Goal: Transaction & Acquisition: Purchase product/service

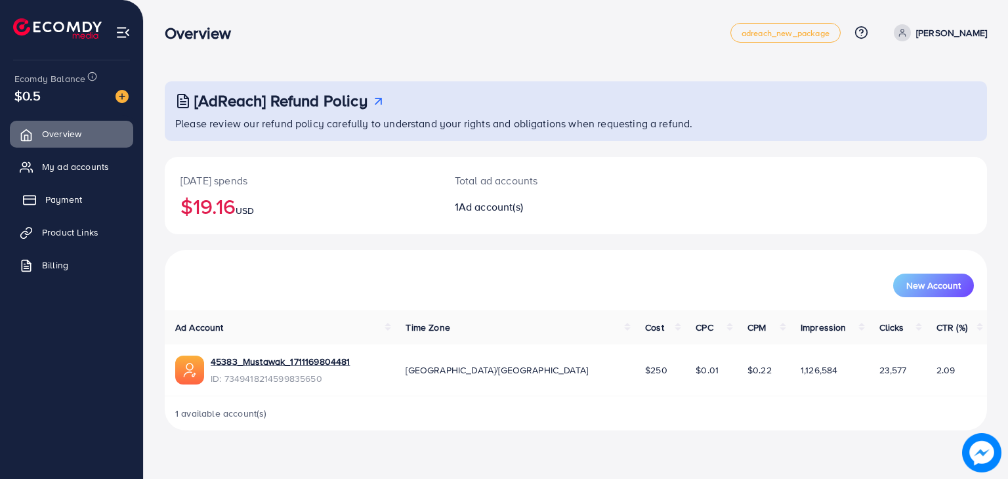
click at [73, 192] on link "Payment" at bounding box center [71, 199] width 123 height 26
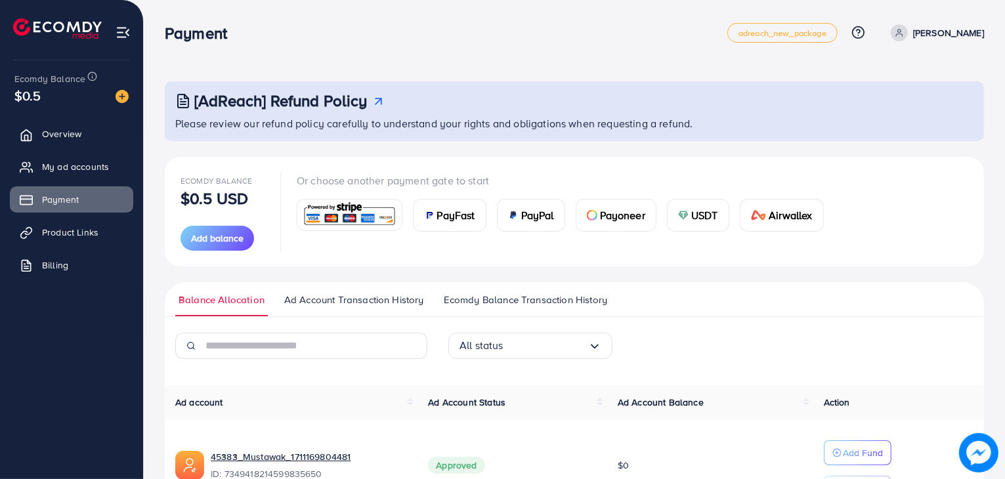
scroll to position [87, 0]
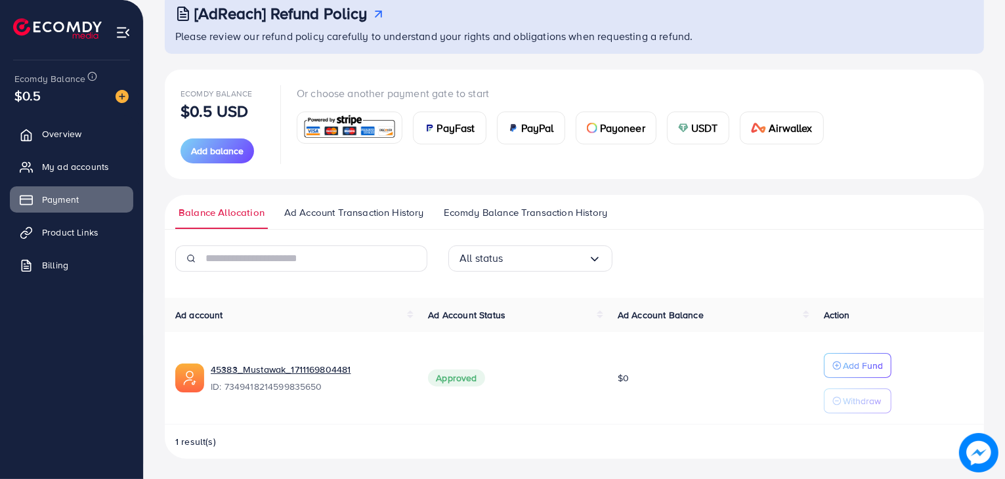
click at [344, 138] on img at bounding box center [349, 128] width 96 height 28
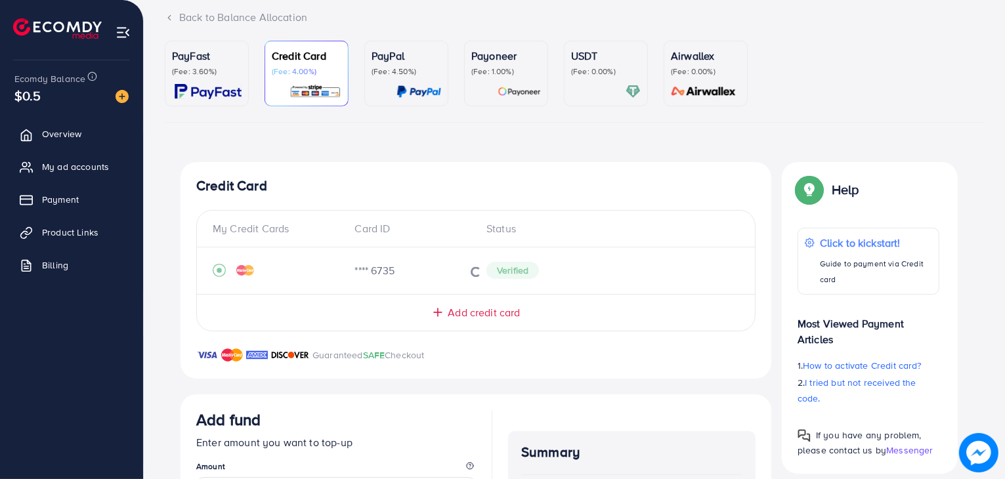
scroll to position [311, 0]
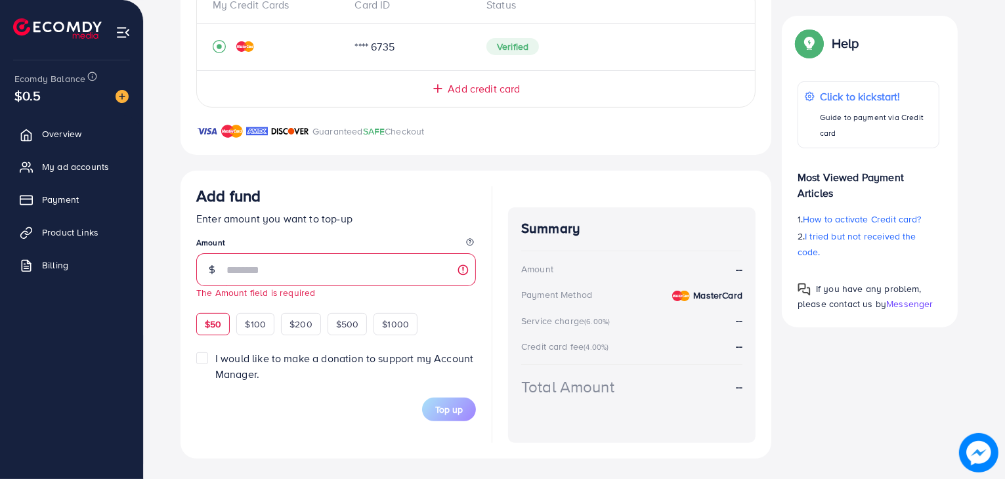
click at [228, 307] on div "Add fund Enter amount you want to top-up Amount The Amount field is required $5…" at bounding box center [336, 260] width 280 height 149
click at [216, 318] on span "$50" at bounding box center [213, 324] width 16 height 13
type input "**"
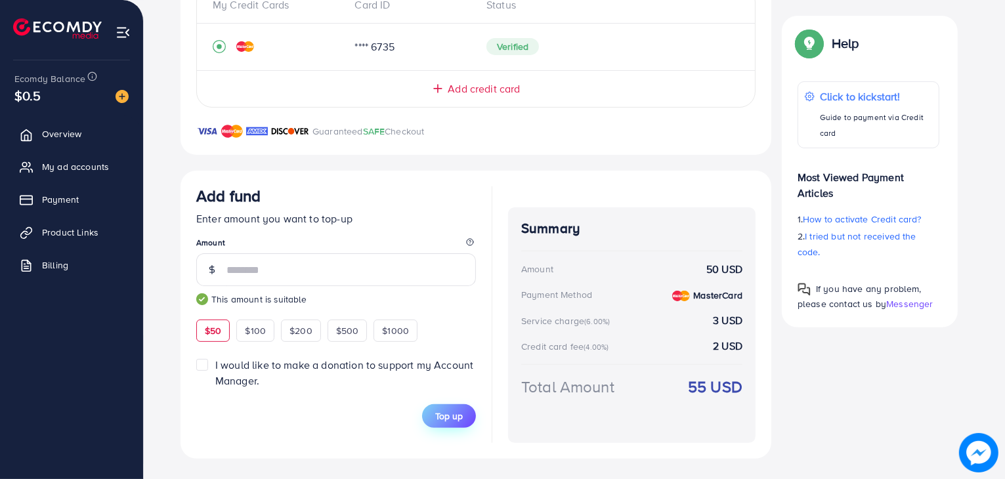
click at [433, 411] on button "Top up" at bounding box center [449, 416] width 54 height 24
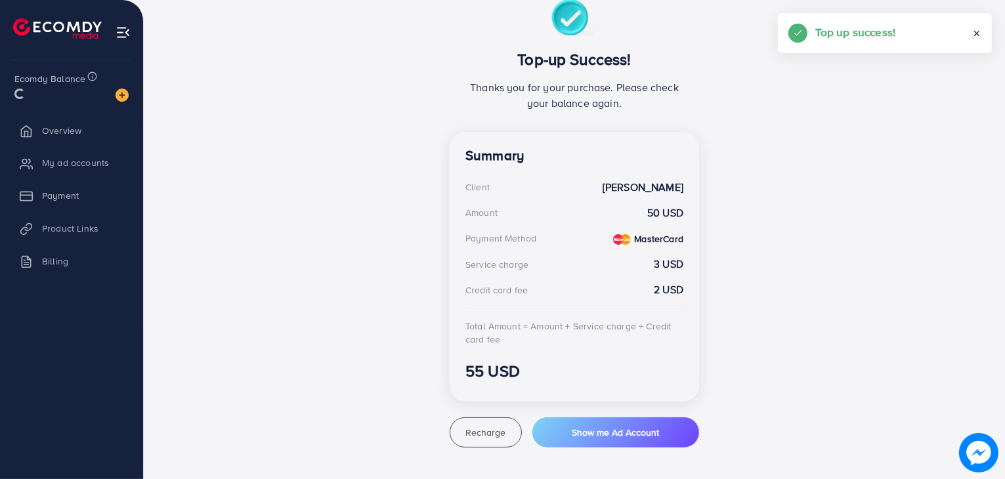
scroll to position [249, 0]
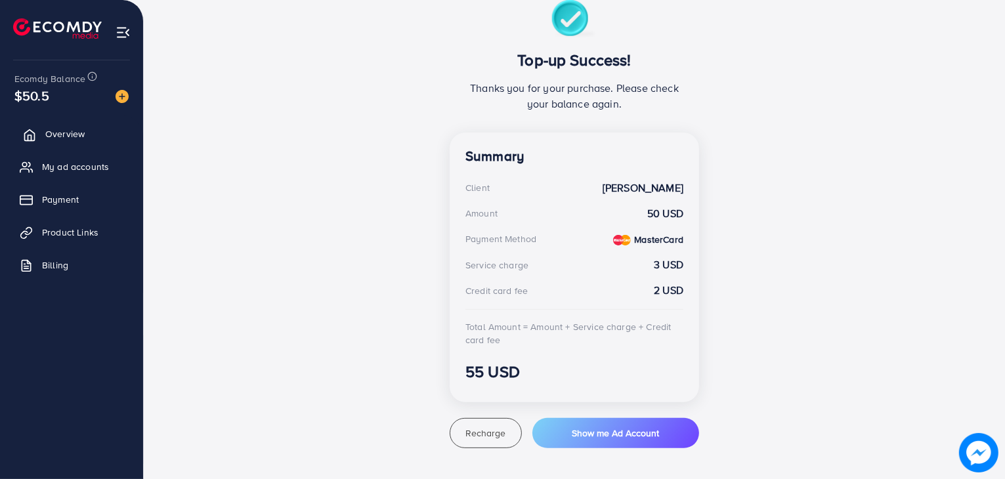
click at [66, 138] on span "Overview" at bounding box center [64, 133] width 39 height 13
